Goal: Information Seeking & Learning: Learn about a topic

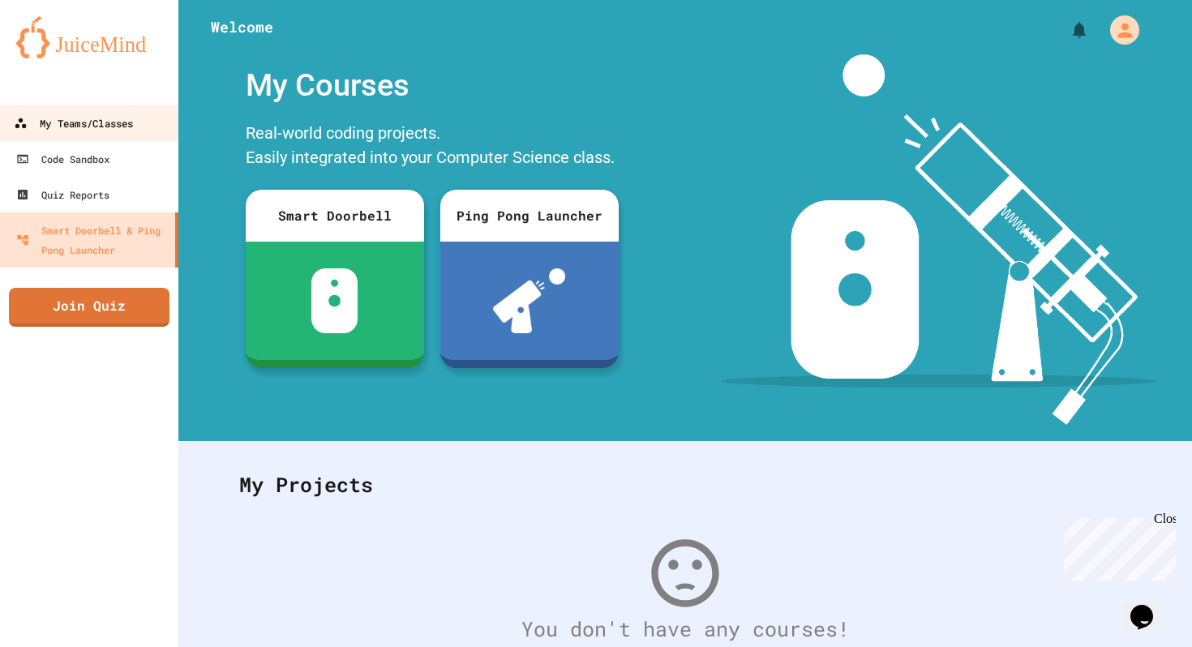
click at [114, 132] on div "My Teams/Classes" at bounding box center [73, 123] width 119 height 20
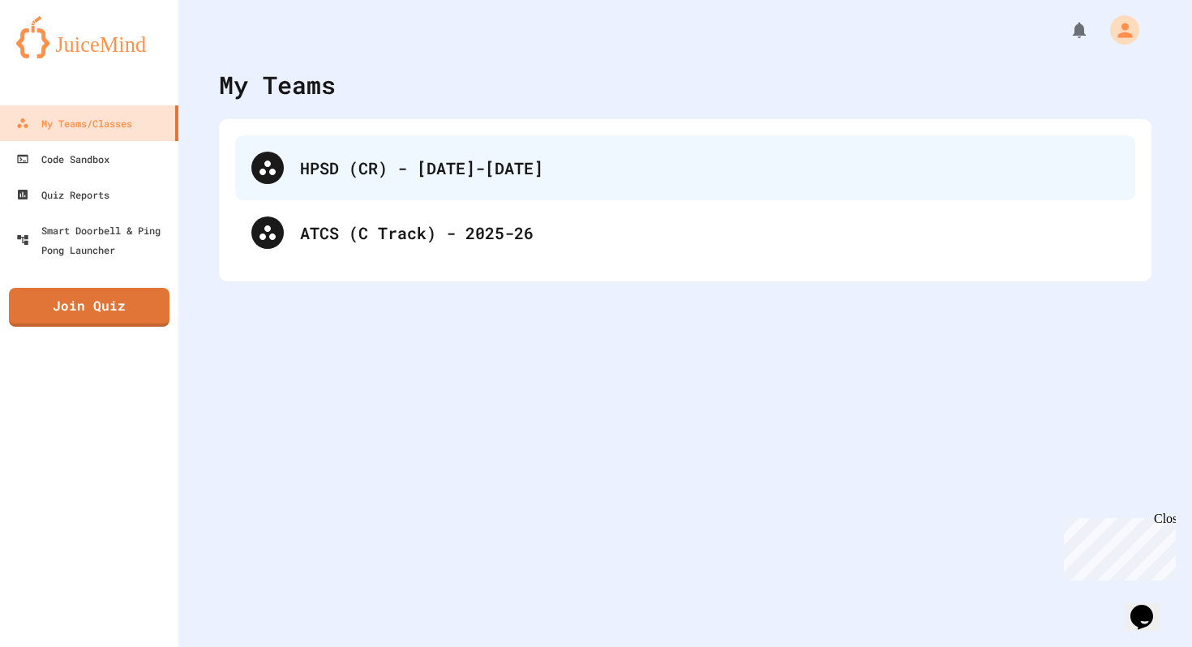
click at [362, 193] on div "HPSD (CR) - [DATE]-[DATE]" at bounding box center [685, 167] width 900 height 65
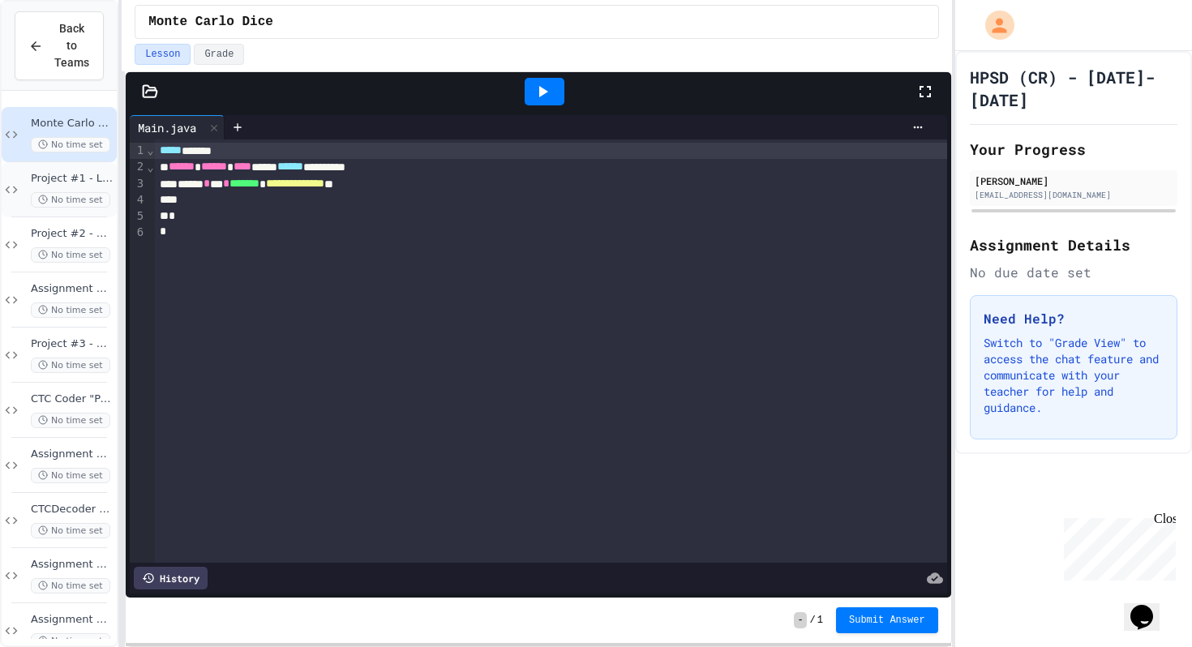
click at [90, 189] on div "Project #1 - Literary Sample Analysis No time set" at bounding box center [72, 190] width 83 height 36
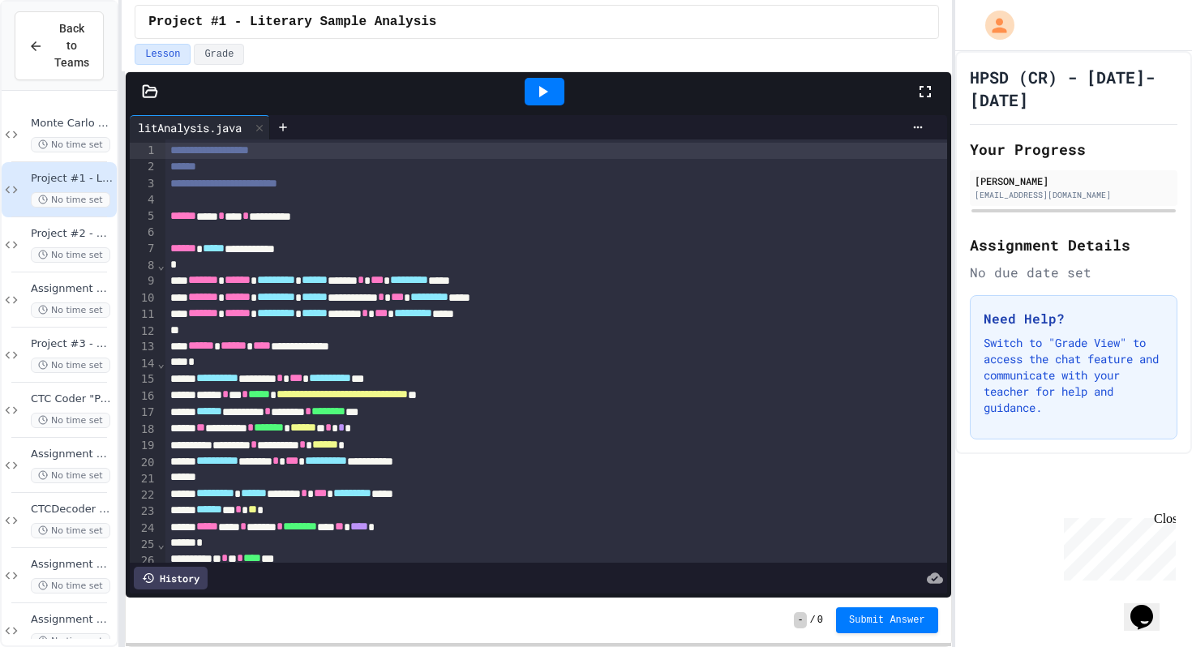
click at [148, 89] on icon at bounding box center [150, 90] width 14 height 11
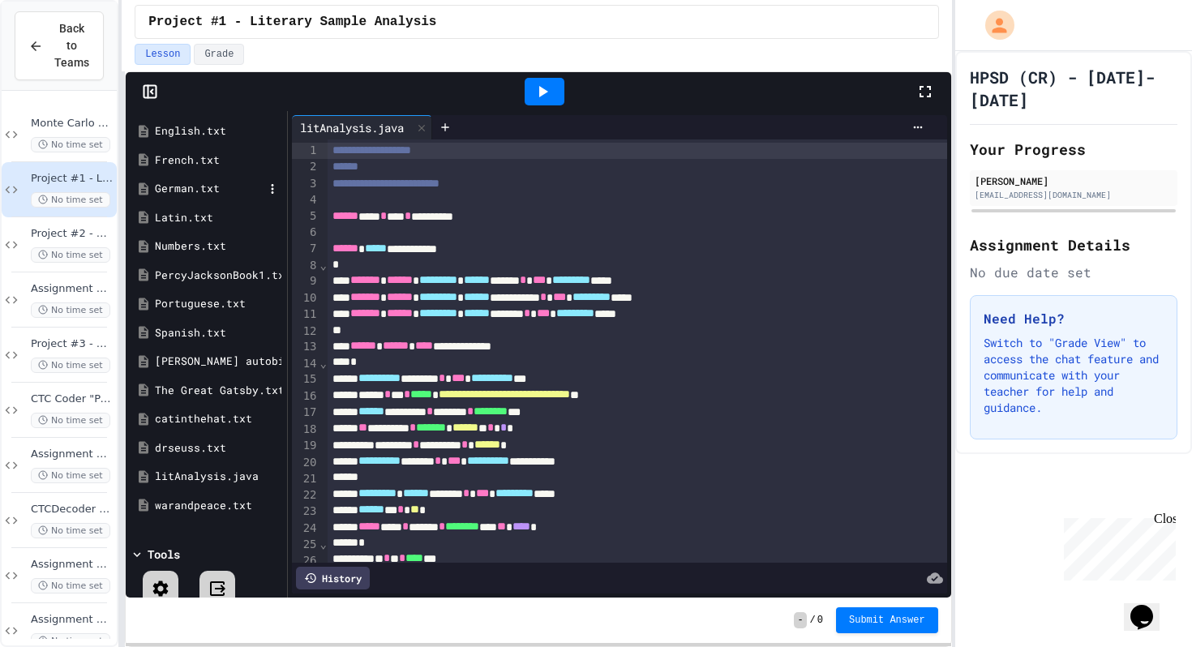
scroll to position [150, 0]
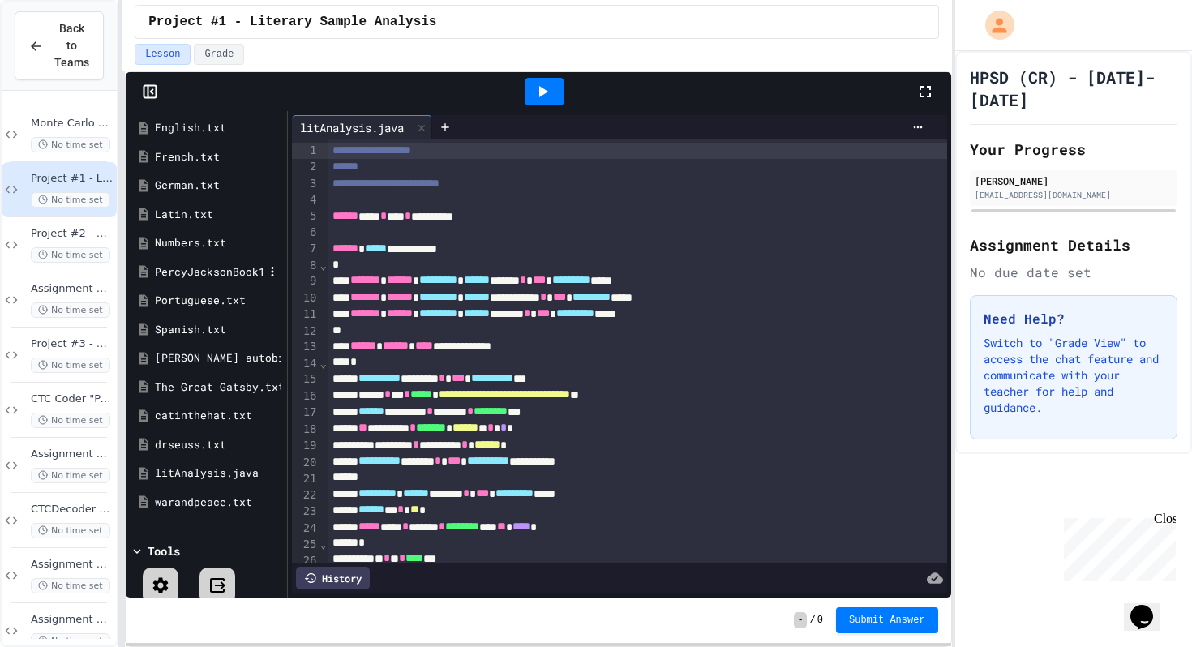
click at [221, 275] on div "PercyJacksonBook1.txt" at bounding box center [209, 272] width 109 height 16
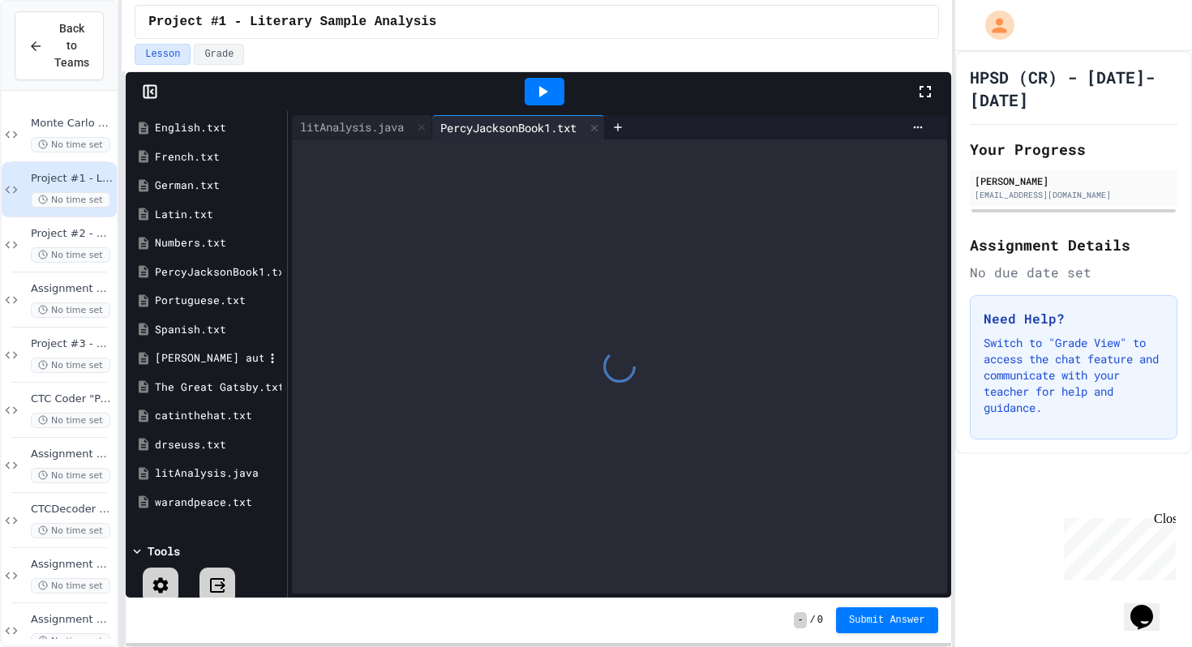
click at [222, 358] on div "[PERSON_NAME] autobiography.txt" at bounding box center [209, 358] width 109 height 16
click at [600, 123] on icon at bounding box center [594, 127] width 11 height 11
click at [665, 129] on icon at bounding box center [658, 127] width 11 height 11
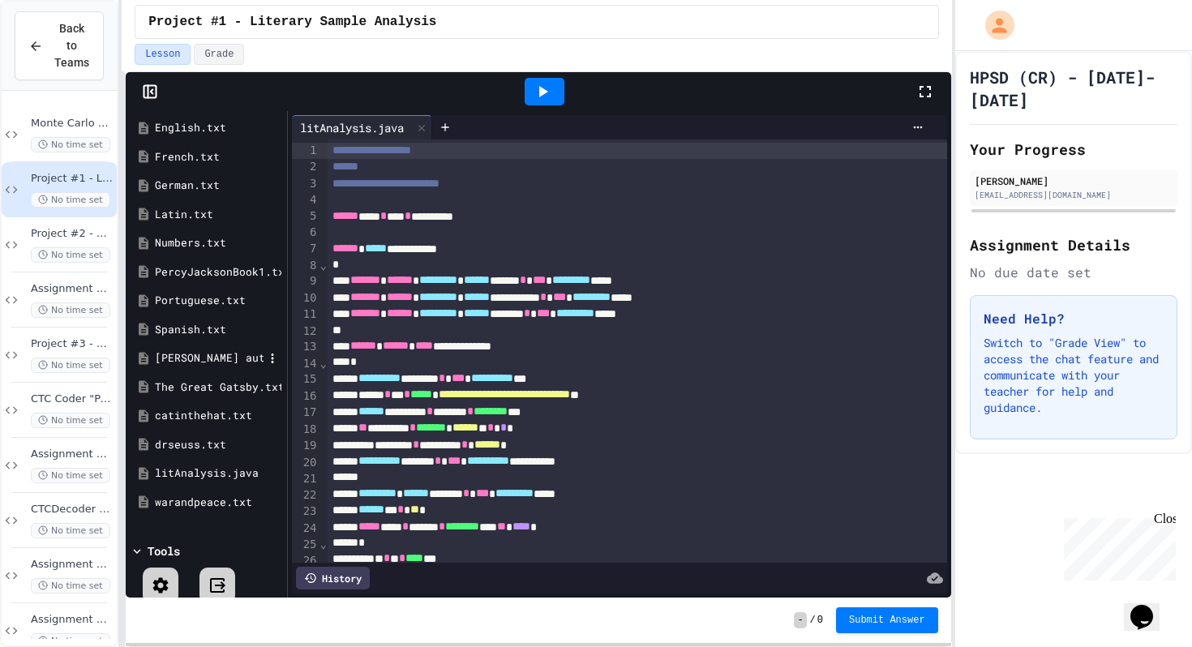
click at [199, 353] on div "[PERSON_NAME] autobiography.txt" at bounding box center [209, 358] width 109 height 16
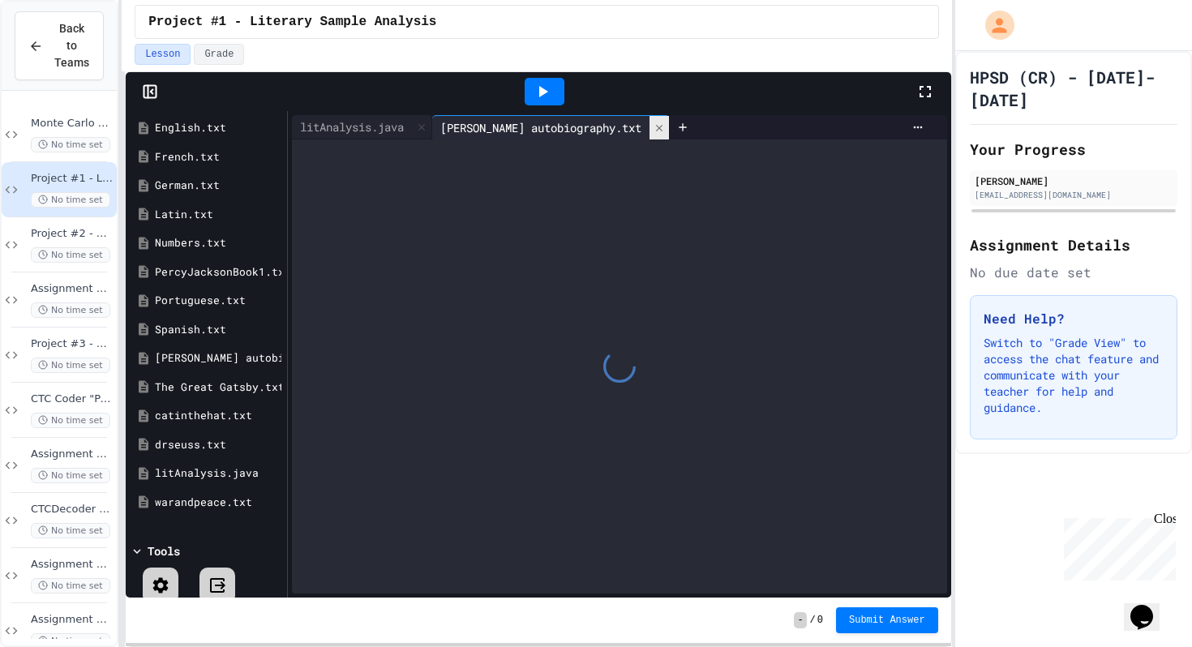
click at [669, 120] on div at bounding box center [658, 128] width 19 height 24
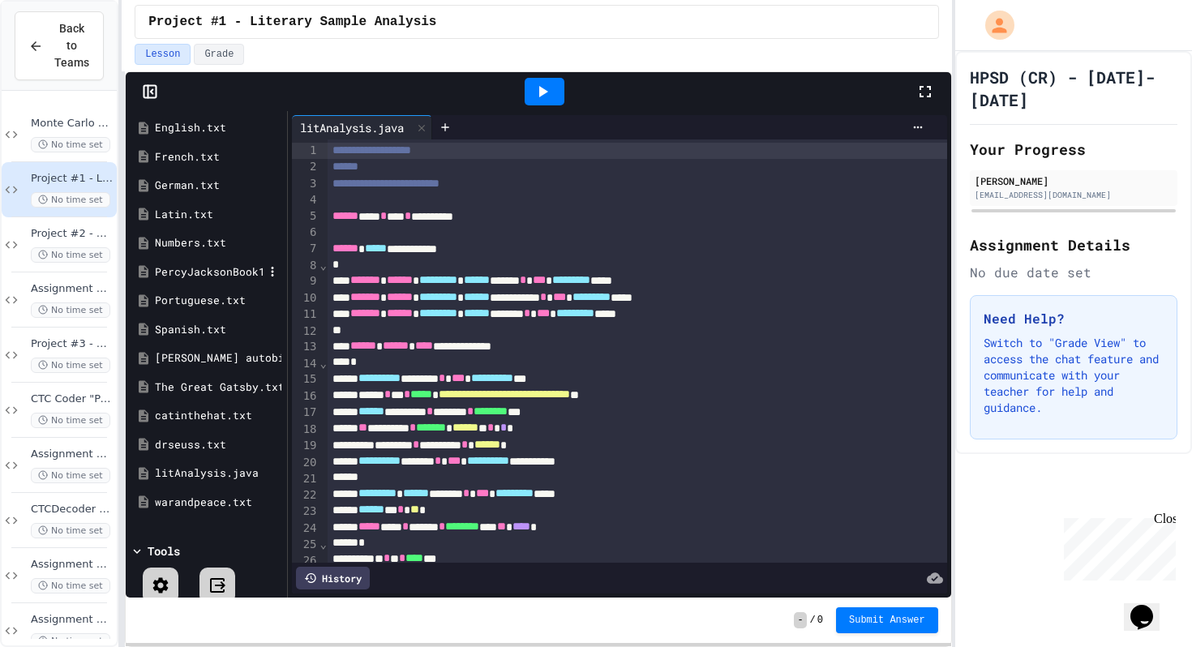
click at [233, 267] on div "PercyJacksonBook1.txt" at bounding box center [209, 272] width 109 height 16
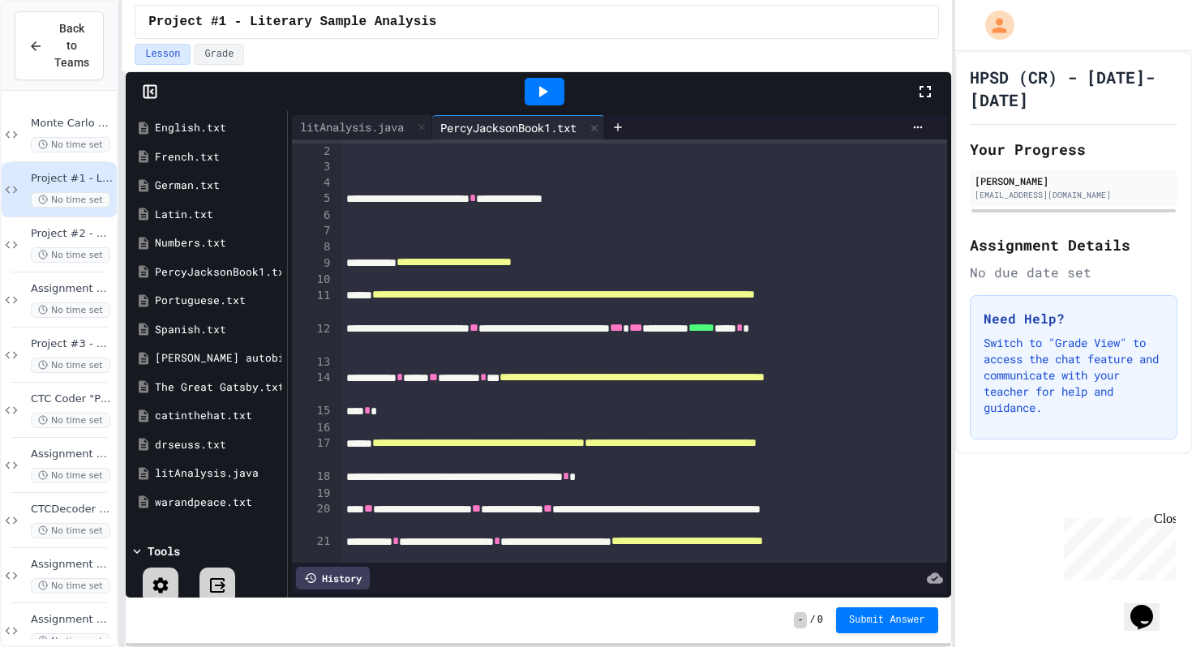
scroll to position [16, 0]
click at [347, 263] on div "**********" at bounding box center [644, 262] width 606 height 16
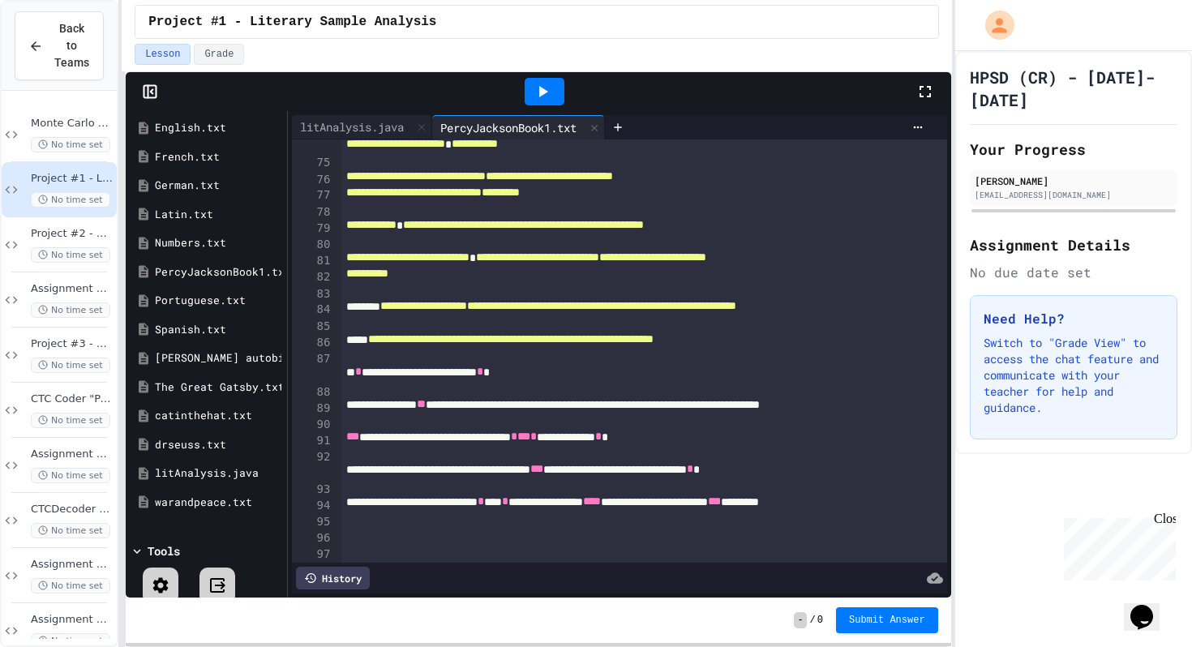
scroll to position [1678, 0]
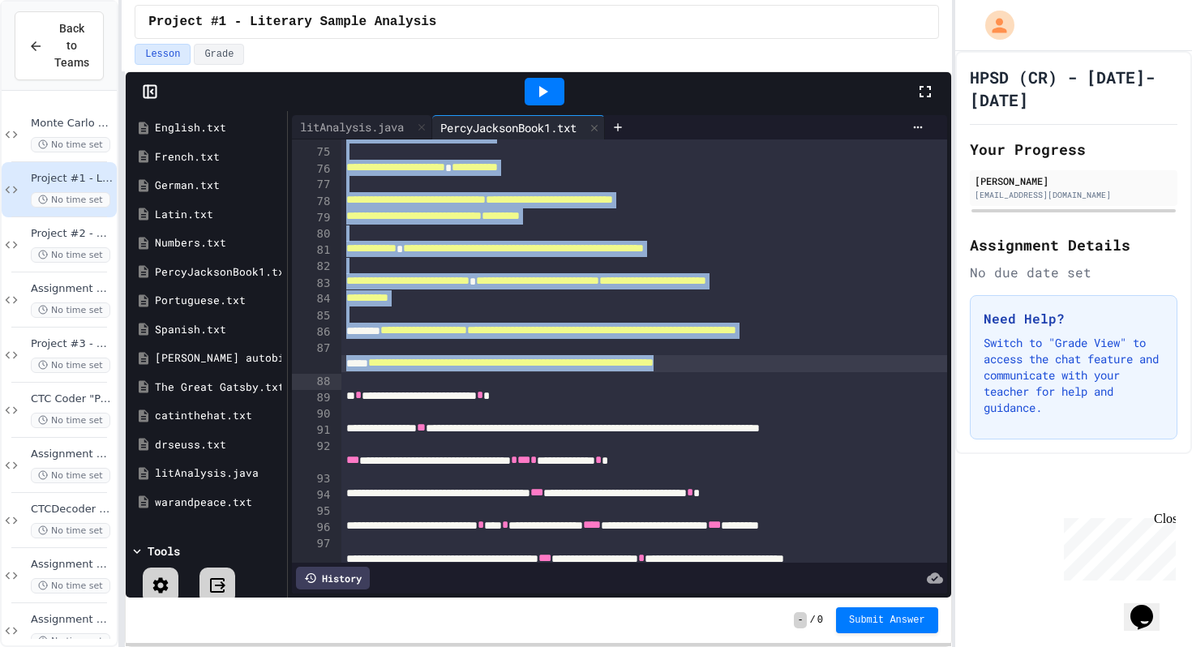
click at [880, 371] on div "**********" at bounding box center [644, 363] width 606 height 16
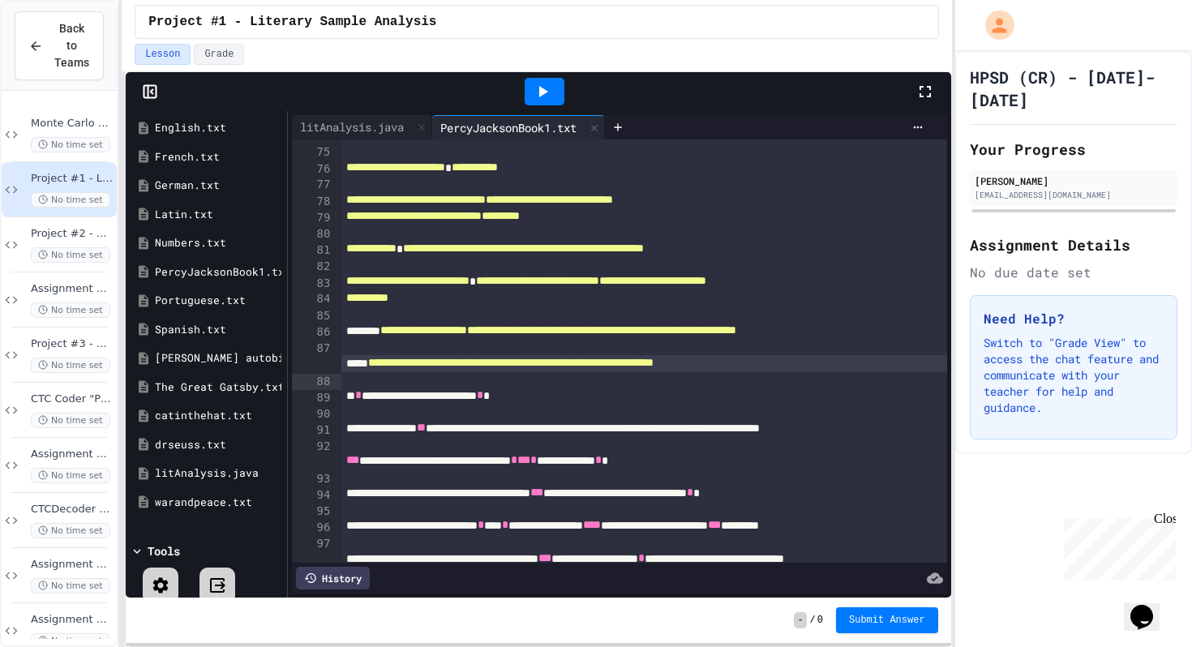
click at [726, 452] on div "**********" at bounding box center [644, 436] width 606 height 32
